Goal: Find specific page/section: Find specific page/section

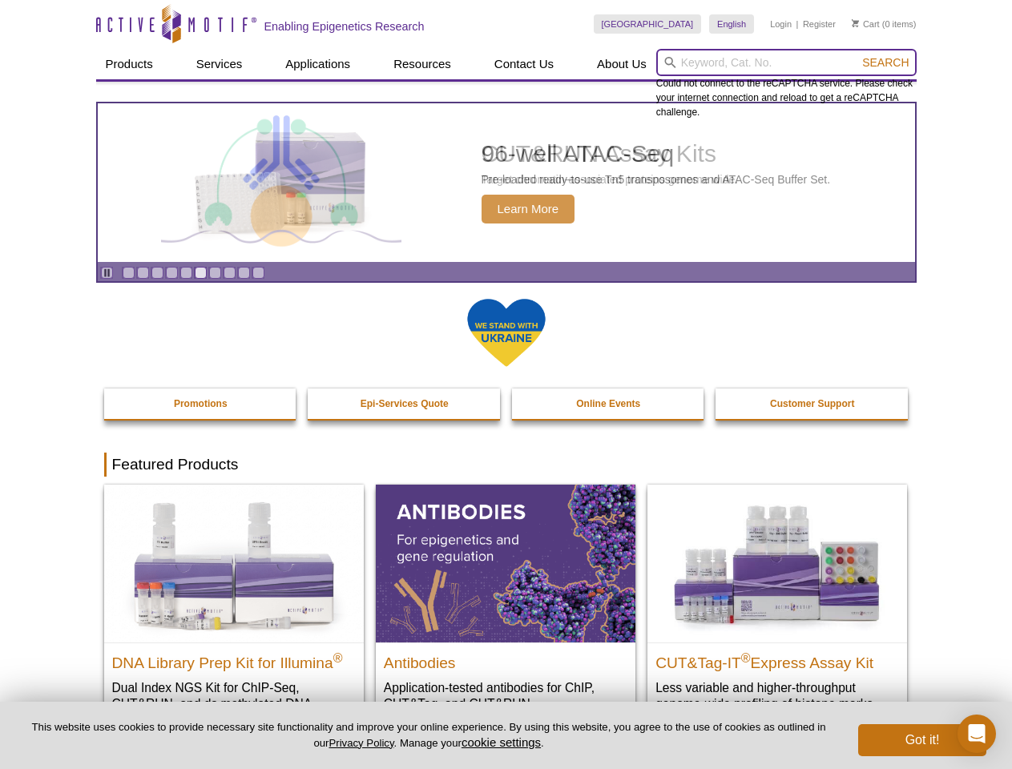
click at [786, 62] on input "search" at bounding box center [786, 62] width 260 height 27
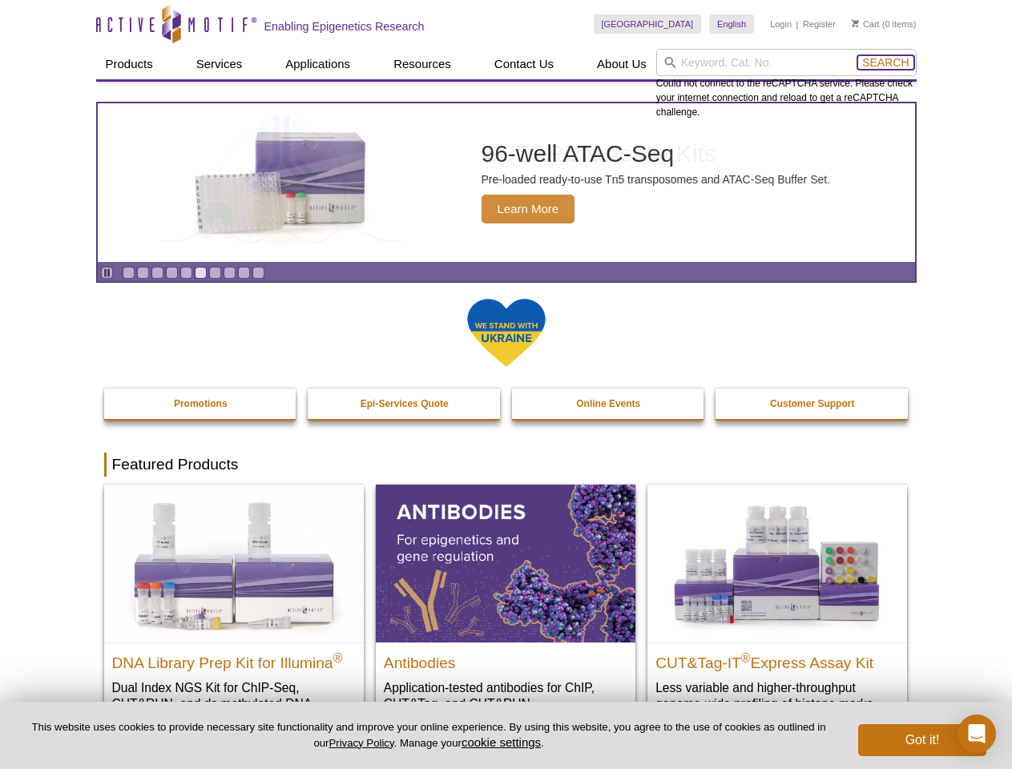
click at [885, 62] on span "Search" at bounding box center [885, 62] width 46 height 13
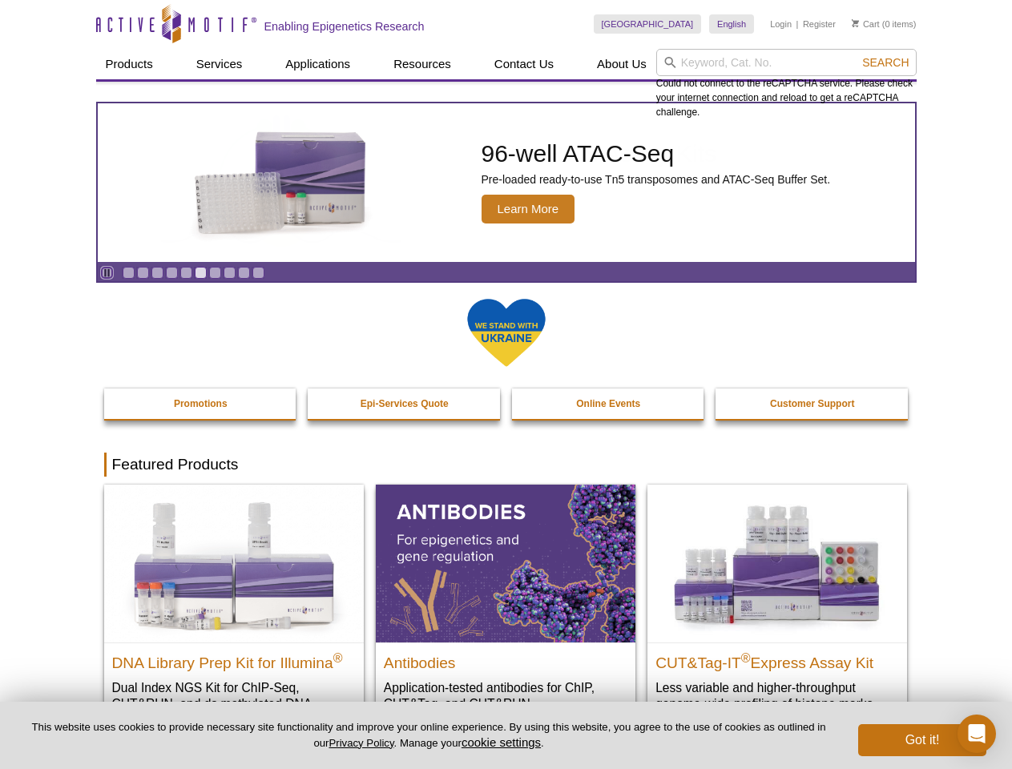
click at [107, 272] on icon "Pause" at bounding box center [107, 273] width 10 height 10
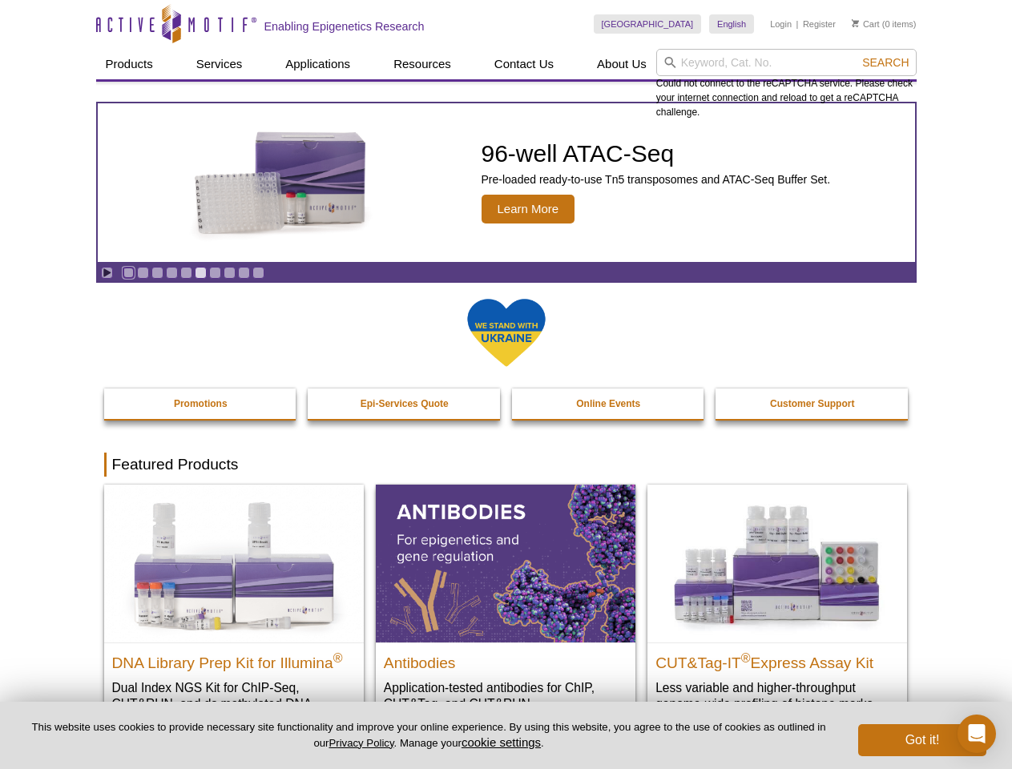
click at [128, 272] on link "Go to slide 1" at bounding box center [129, 273] width 12 height 12
click at [143, 272] on link "Go to slide 2" at bounding box center [143, 273] width 12 height 12
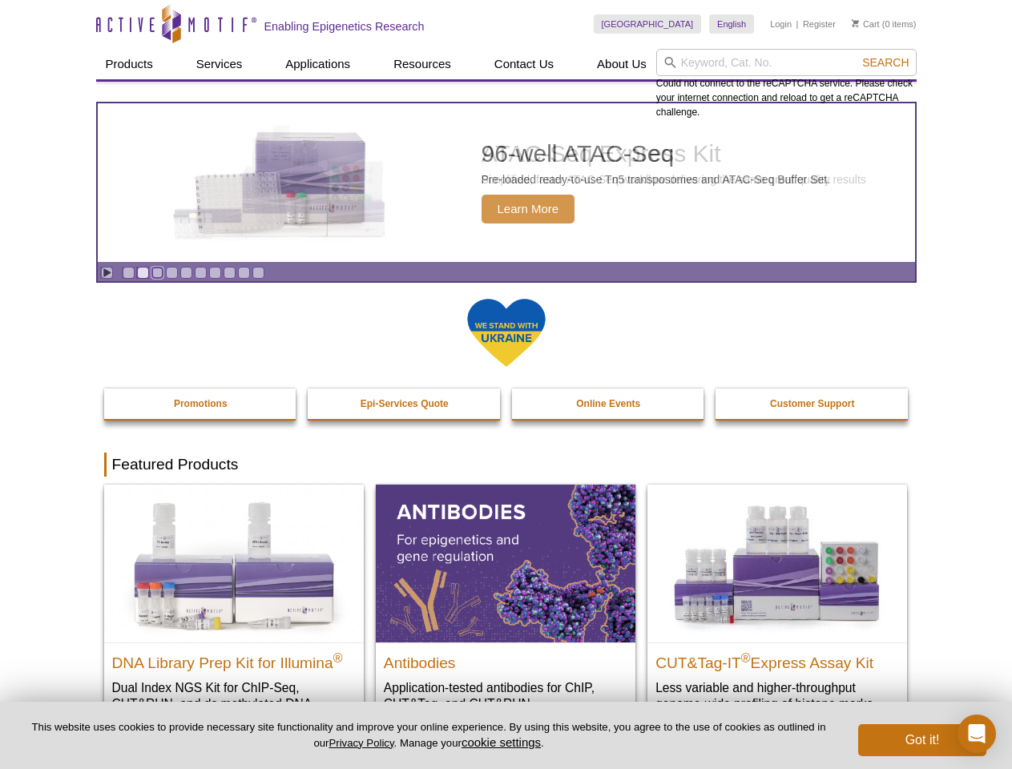
click at [157, 272] on link "Go to slide 3" at bounding box center [157, 273] width 12 height 12
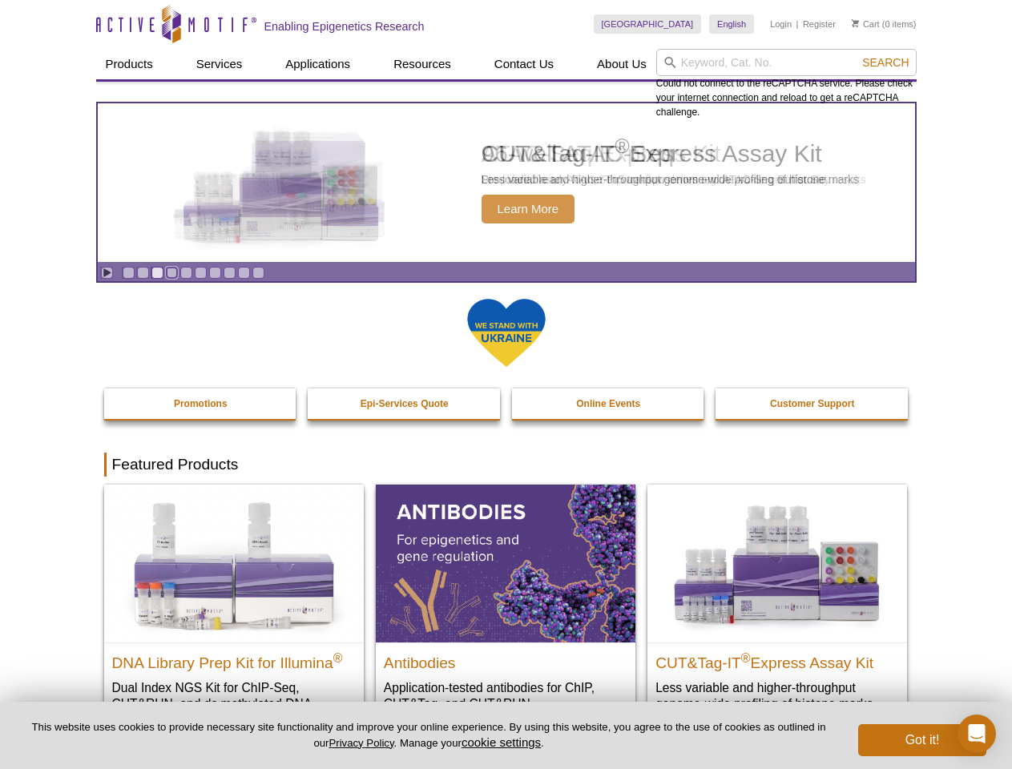
click at [171, 272] on link "Go to slide 4" at bounding box center [172, 273] width 12 height 12
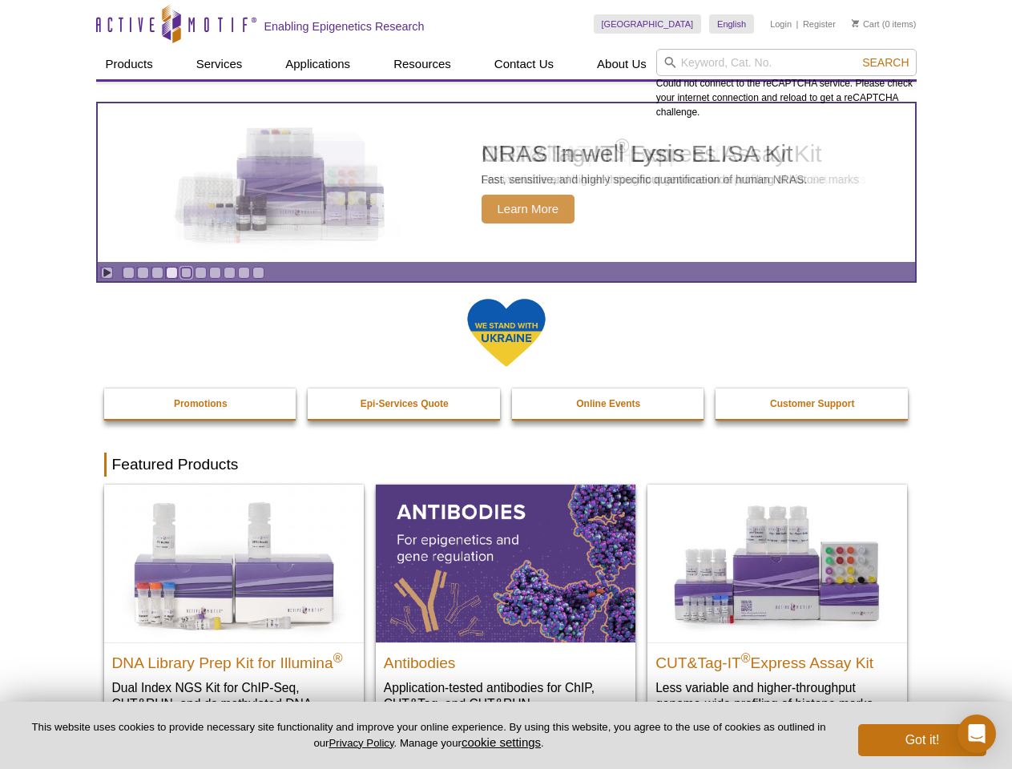
click at [186, 272] on link "Go to slide 5" at bounding box center [186, 273] width 12 height 12
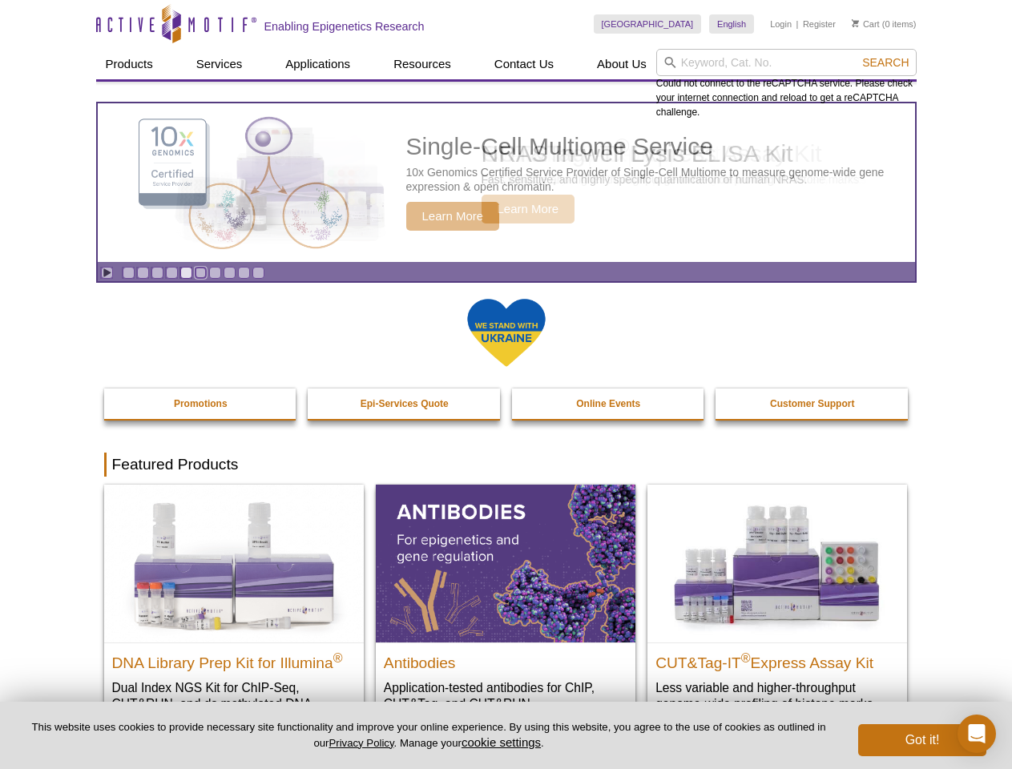
click at [200, 272] on link "Go to slide 6" at bounding box center [201, 273] width 12 height 12
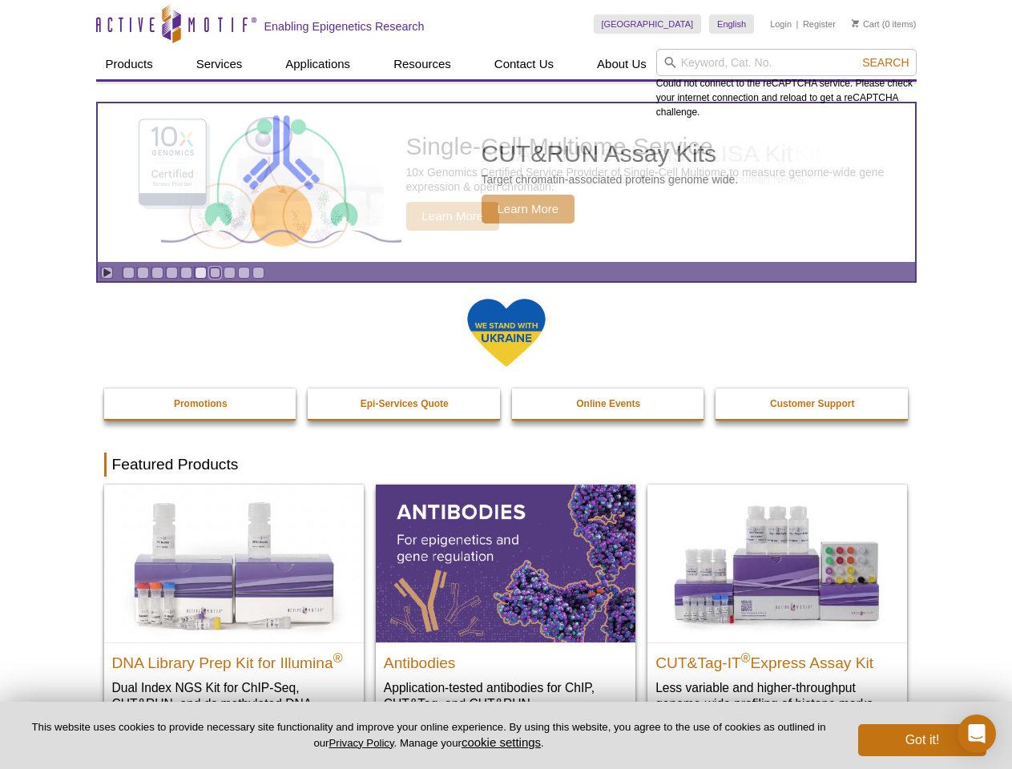
click at [215, 272] on link "Go to slide 7" at bounding box center [215, 273] width 12 height 12
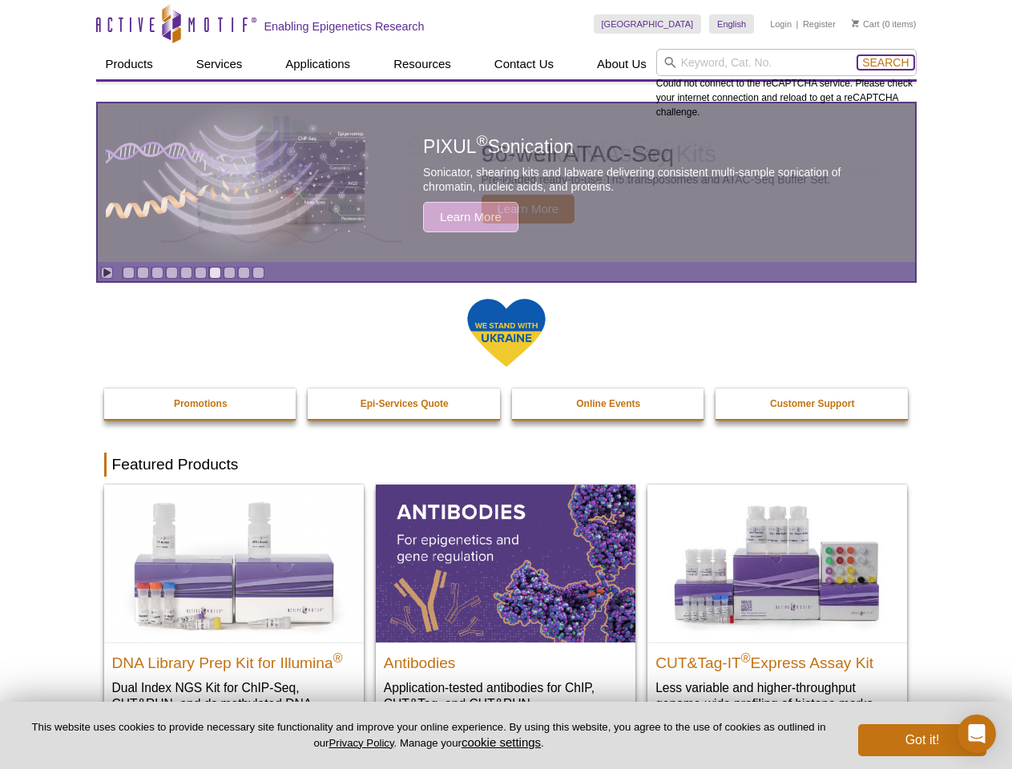
click at [885, 62] on span "Search" at bounding box center [885, 62] width 46 height 13
